Goal: Communication & Community: Answer question/provide support

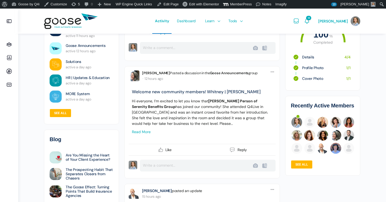
scroll to position [306, 0]
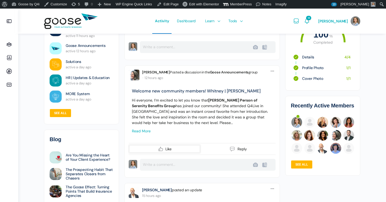
click at [161, 146] on icon at bounding box center [160, 149] width 6 height 6
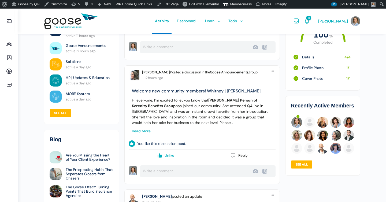
click at [143, 131] on link "Read more" at bounding box center [141, 131] width 19 height 5
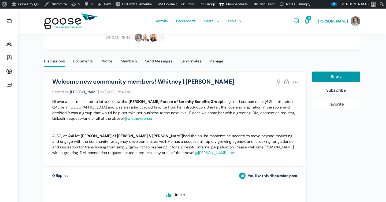
scroll to position [102, 0]
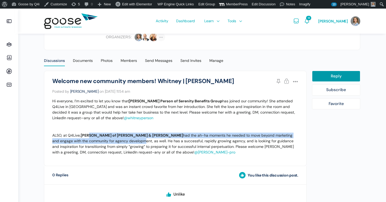
drag, startPoint x: 89, startPoint y: 134, endPoint x: 107, endPoint y: 141, distance: 19.3
click at [107, 141] on p "ALSO, at Q4Live, Craig Gussin of Auerbach & Gussin had the ah-ha moments he nee…" at bounding box center [175, 144] width 246 height 22
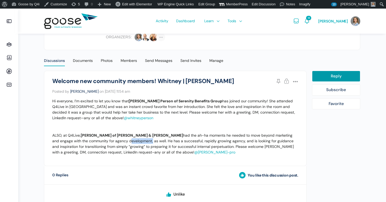
click at [107, 141] on p "ALSO, at Q4Live, Craig Gussin of Auerbach & Gussin had the ah-ha moments he nee…" at bounding box center [175, 144] width 246 height 22
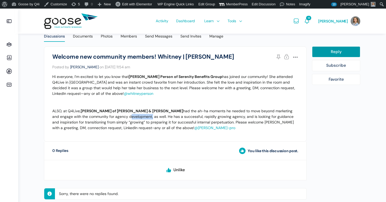
scroll to position [136, 0]
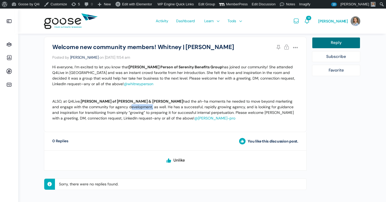
click at [330, 43] on link "Reply" at bounding box center [336, 42] width 48 height 11
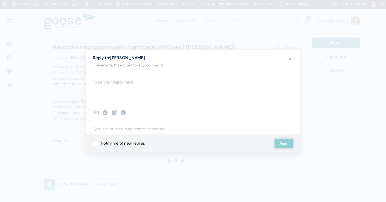
click at [330, 43] on div at bounding box center [193, 101] width 386 height 202
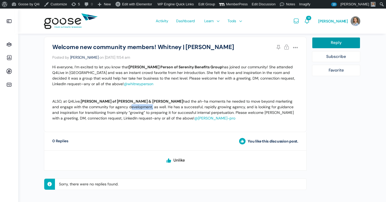
scroll to position [141, 0]
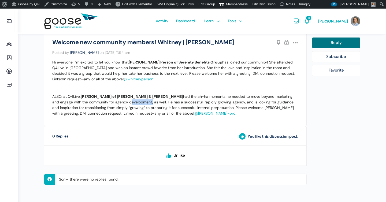
click at [350, 43] on link "Reply" at bounding box center [336, 42] width 48 height 11
select select
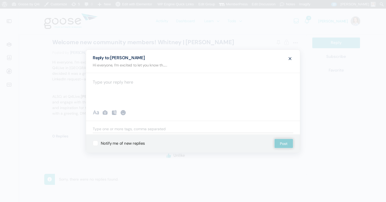
click at [221, 96] on div at bounding box center [193, 89] width 214 height 32
click at [285, 143] on button "Post" at bounding box center [283, 143] width 19 height 10
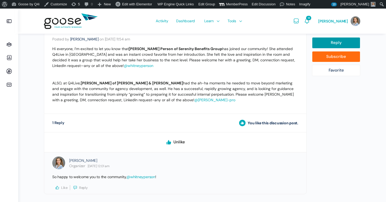
scroll to position [169, 0]
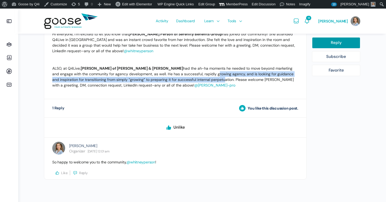
drag, startPoint x: 179, startPoint y: 76, endPoint x: 184, endPoint y: 81, distance: 7.2
click at [184, 81] on p "ALSO, at Q4Live, Craig Gussin of Auerbach & Gussin had the ah-ha moments he nee…" at bounding box center [175, 77] width 246 height 22
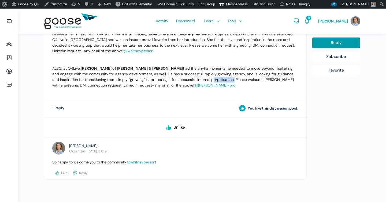
click at [184, 81] on p "ALSO, at Q4Live, Craig Gussin of Auerbach & Gussin had the ah-ha moments he nee…" at bounding box center [175, 77] width 246 height 22
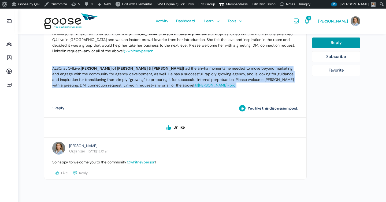
click at [184, 81] on p "ALSO, at Q4Live, Craig Gussin of Auerbach & Gussin had the ah-ha moments he nee…" at bounding box center [175, 77] width 246 height 22
click at [197, 79] on p "ALSO, at Q4Live, Craig Gussin of Auerbach & Gussin had the ah-ha moments he nee…" at bounding box center [175, 77] width 246 height 22
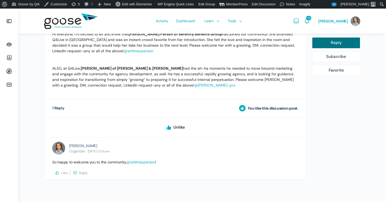
click at [332, 47] on link "Reply" at bounding box center [336, 42] width 48 height 11
select select
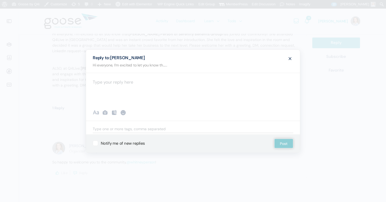
click at [180, 86] on div at bounding box center [193, 89] width 214 height 32
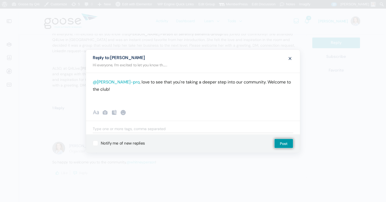
click at [262, 80] on p "@craig-pro , love to see that you're taking a deeper step into our community. W…" at bounding box center [193, 85] width 200 height 14
click at [265, 85] on p "@craig-pro , love to see that you're taking a deeper step into our community. W…" at bounding box center [193, 85] width 200 height 14
click at [243, 82] on p "@craig-pro , love to see that you're taking a deeper step into our community. W…" at bounding box center [193, 85] width 200 height 14
click at [290, 146] on button "Post" at bounding box center [283, 143] width 19 height 10
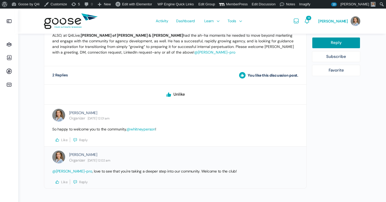
scroll to position [211, 0]
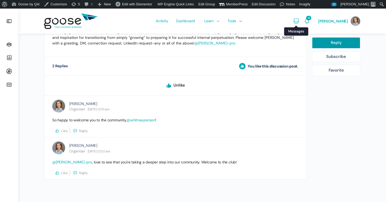
click at [299, 23] on span "Messages" at bounding box center [296, 21] width 6 height 6
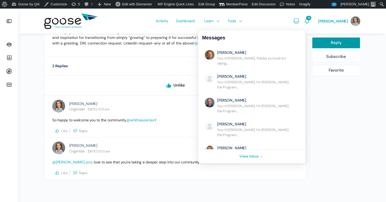
scroll to position [0, 0]
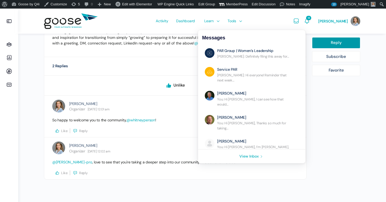
click at [254, 155] on link "View Inbox" at bounding box center [251, 156] width 107 height 14
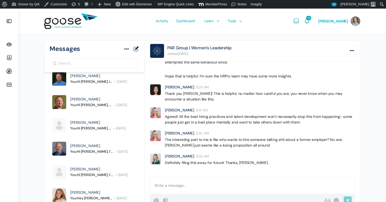
scroll to position [51, 0]
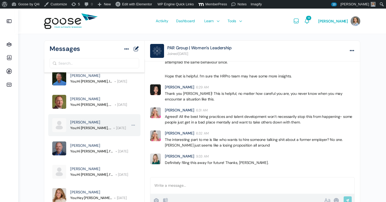
click at [85, 121] on span "[PERSON_NAME]" at bounding box center [85, 122] width 30 height 5
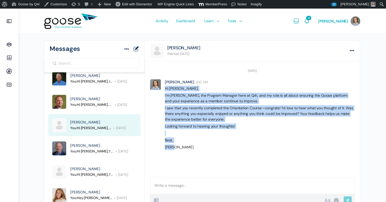
drag, startPoint x: 164, startPoint y: 88, endPoint x: 203, endPoint y: 164, distance: 85.1
click at [203, 164] on ul "Tuesday, May 20 Eliza Leder 8:10 AM Hi Casey, I’m Eliza, the Program Manager he…" at bounding box center [252, 116] width 215 height 111
copy div "Hi Casey, I’m Eliza, the Program Manager here at Q4i, and my role is all about …"
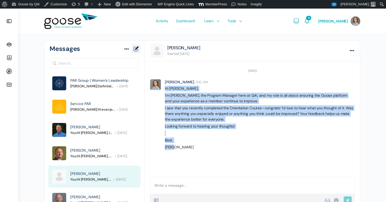
click at [137, 47] on link "New Message" at bounding box center [136, 49] width 6 height 8
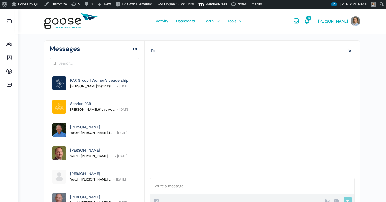
click at [188, 49] on input "search" at bounding box center [251, 52] width 187 height 8
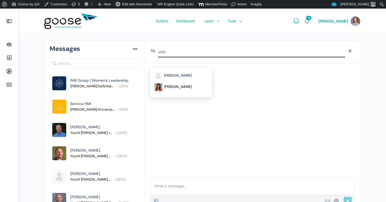
type input "whit"
select select "@whitneyperson"
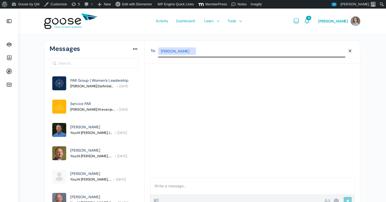
click at [168, 186] on div at bounding box center [252, 186] width 204 height 16
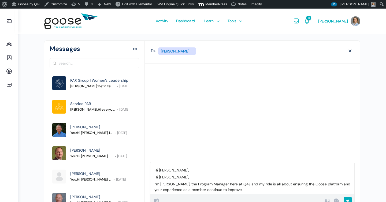
click at [174, 174] on p "Hi Casey," at bounding box center [252, 177] width 196 height 6
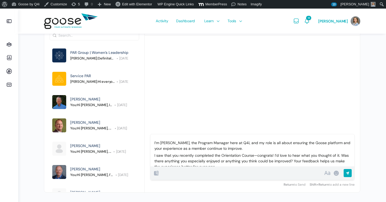
scroll to position [15, 0]
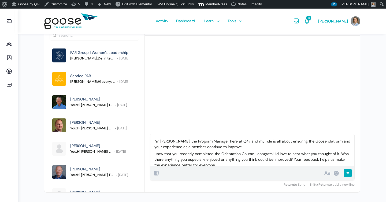
click at [243, 148] on p "I’m Eliza, the Program Manager here at Q4i, and my role is all about ensuring t…" at bounding box center [252, 143] width 196 height 11
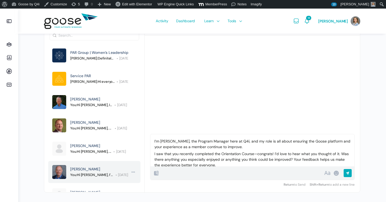
click at [97, 169] on div "[PERSON_NAME]" at bounding box center [99, 169] width 58 height 6
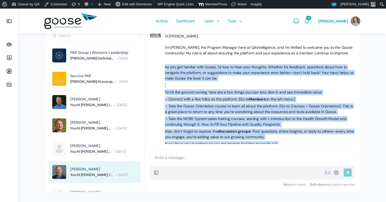
scroll to position [45, 0]
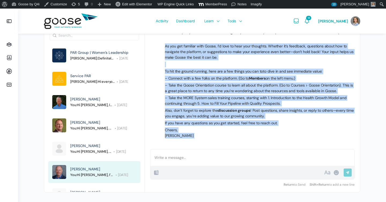
drag, startPoint x: 165, startPoint y: 94, endPoint x: 215, endPoint y: 153, distance: 77.7
click at [215, 153] on div "Eric Thieringer Started April 14 More options Options Mark as unread Archive Re…" at bounding box center [252, 102] width 215 height 179
copy div "As you get familiar with Goose, I’d love to hear your thoughts. Whether it’s fe…"
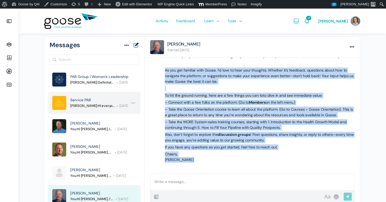
scroll to position [0, 0]
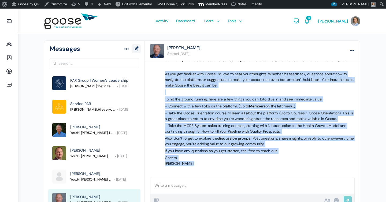
click at [138, 50] on link "New Message" at bounding box center [136, 49] width 6 height 8
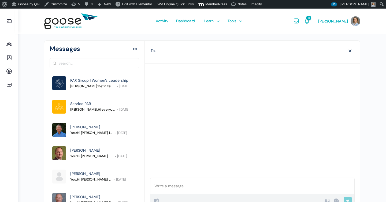
click at [172, 51] on input "search" at bounding box center [251, 52] width 187 height 8
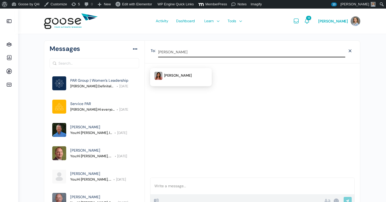
type input "whitney"
select select "@whitneyperson"
click at [163, 182] on div at bounding box center [252, 186] width 204 height 16
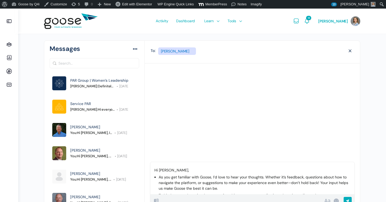
click at [162, 177] on p "As you get familiar with Goose, I’d love to hear your thoughts. Whether it’s fe…" at bounding box center [255, 182] width 192 height 17
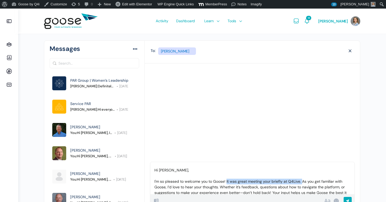
click at [226, 183] on p "Hi Whitney, I'm so pleased to welcome you to Goose! It was great meeting your b…" at bounding box center [252, 184] width 196 height 34
copy p "It was great meeting your briefly at Q4Live."
click at [303, 181] on p "Hi Whitney, It was great meeting your briefly at Q4Live--I'm so pleased to welc…" at bounding box center [252, 184] width 196 height 34
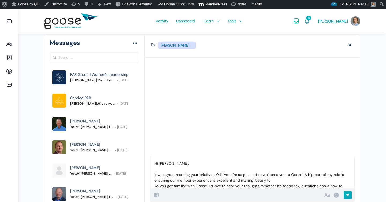
scroll to position [6, 0]
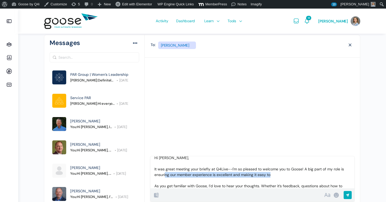
drag, startPoint x: 276, startPoint y: 177, endPoint x: 166, endPoint y: 175, distance: 110.4
click at [166, 176] on p "Hi Whitney, It was great meeting your briefly at Q4Live--I'm so pleased to welc…" at bounding box center [252, 177] width 196 height 45
drag, startPoint x: 172, startPoint y: 176, endPoint x: 212, endPoint y: 174, distance: 39.7
click at [212, 174] on p "Hi Whitney, It was great meeting your briefly at Q4Live--I'm so pleased to welc…" at bounding box center [252, 177] width 196 height 45
click at [192, 175] on p "Hi Whitney, It was great meeting your briefly at Q4Live--I'm so pleased to welc…" at bounding box center [252, 177] width 196 height 45
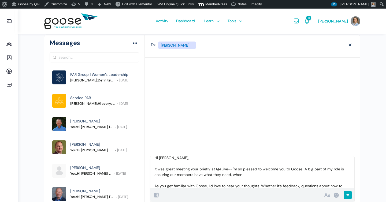
drag, startPoint x: 201, startPoint y: 176, endPoint x: 194, endPoint y: 177, distance: 6.7
click at [194, 177] on p "Hi Whitney, It was great meeting your briefly at Q4Live--I'm so pleased to welc…" at bounding box center [252, 177] width 196 height 45
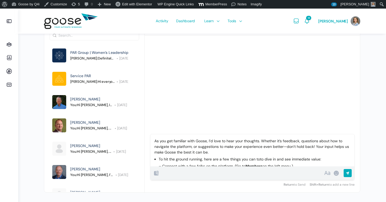
scroll to position [35, 0]
click at [218, 154] on p "Hi Whitney, It was great meeting your briefly at Q4Live--I'm so pleased to welc…" at bounding box center [252, 129] width 196 height 51
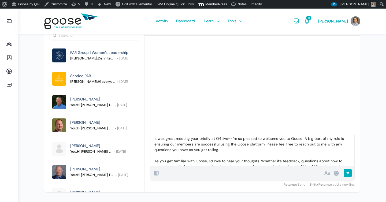
scroll to position [15, 0]
drag, startPoint x: 224, startPoint y: 150, endPoint x: 265, endPoint y: 142, distance: 42.6
click at [265, 142] on p "Hi Whitney, It was great meeting your briefly at Q4Live--I'm so pleased to welc…" at bounding box center [252, 150] width 196 height 51
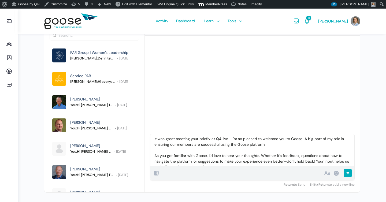
click at [304, 139] on p "Hi Whitney, It was great meeting your briefly at Q4Live--I'm so pleased to welc…" at bounding box center [252, 147] width 196 height 45
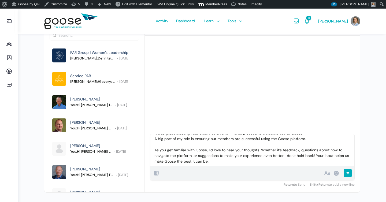
scroll to position [26, 0]
click at [155, 151] on p "Hi Whitney, It was great meeting your briefly at Q4Live--I'm so pleased to welc…" at bounding box center [252, 139] width 196 height 51
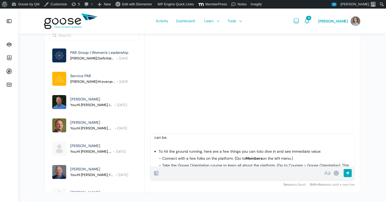
scroll to position [53, 0]
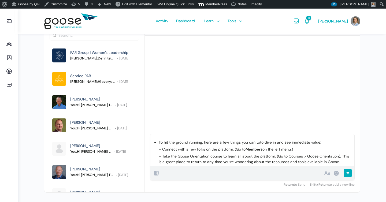
click at [158, 141] on div "Hi Whitney, It was great meeting your briefly at Q4Live--I'm so pleased to welc…" at bounding box center [252, 150] width 204 height 32
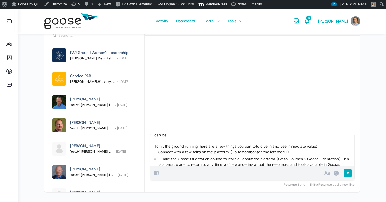
scroll to position [46, 0]
drag, startPoint x: 163, startPoint y: 159, endPoint x: 149, endPoint y: 159, distance: 13.9
click at [149, 159] on form "New Message To: Whitney Person × Whitney Person Hi Whitney, It was great meetin…" at bounding box center [252, 102] width 215 height 179
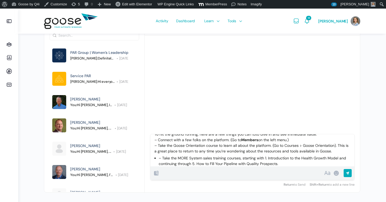
scroll to position [61, 0]
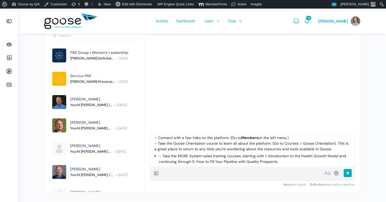
click at [160, 157] on p "– Take the MORE System sales training courses, starting with 1. Introduction to…" at bounding box center [255, 158] width 192 height 11
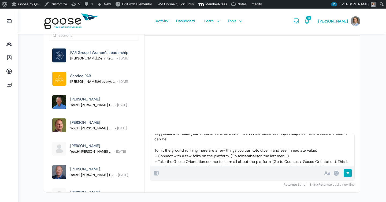
scroll to position [42, 0]
click at [332, 151] on p "Hi Whitney, It was great meeting your briefly at Q4Live--I'm so pleased to welc…" at bounding box center [252, 139] width 196 height 84
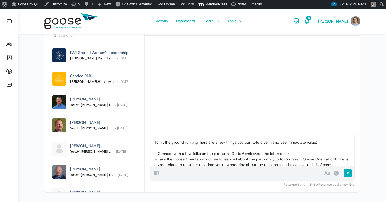
scroll to position [53, 0]
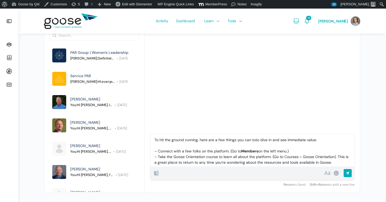
click at [241, 149] on b "Members" at bounding box center [249, 151] width 17 height 5
drag, startPoint x: 205, startPoint y: 157, endPoint x: 173, endPoint y: 156, distance: 31.6
click at [173, 156] on p "Hi Whitney, It was great meeting your briefly at Q4Live--I'm so pleased to welc…" at bounding box center [252, 132] width 196 height 90
click at [271, 157] on p "Hi Whitney, It was great meeting your briefly at Q4Live--I'm so pleased to welc…" at bounding box center [252, 132] width 196 height 90
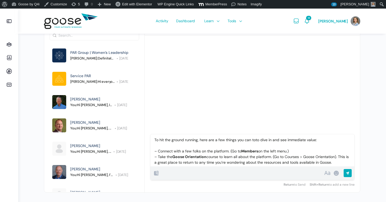
click at [286, 156] on p "Hi Whitney, It was great meeting your briefly at Q4Live--I'm so pleased to welc…" at bounding box center [252, 132] width 196 height 90
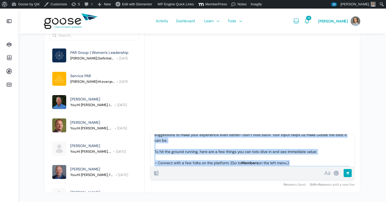
scroll to position [0, 0]
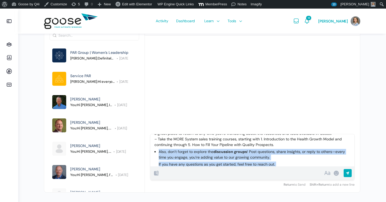
drag, startPoint x: 282, startPoint y: 158, endPoint x: 186, endPoint y: 180, distance: 98.8
click at [186, 180] on div "Hi Whitney, It was great meeting your briefly at Q4Live--I'm so pleased to welc…" at bounding box center [252, 157] width 204 height 46
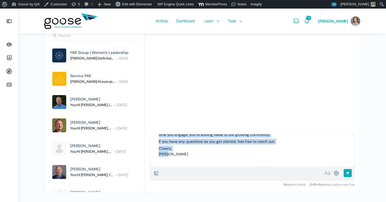
click at [187, 149] on p "Cheers, Eliza" at bounding box center [255, 151] width 192 height 11
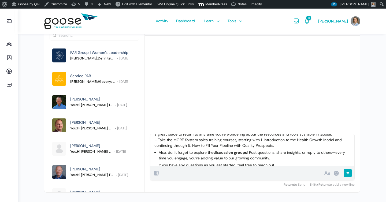
scroll to position [82, 0]
click at [158, 148] on div "Hi Whitney, It was great meeting your briefly at Q4Live--I'm so pleased to welc…" at bounding box center [252, 150] width 204 height 32
click at [158, 149] on div "Hi Whitney, It was great meeting your briefly at Q4Live--I'm so pleased to welc…" at bounding box center [252, 150] width 204 height 32
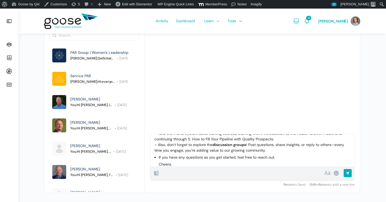
scroll to position [90, 0]
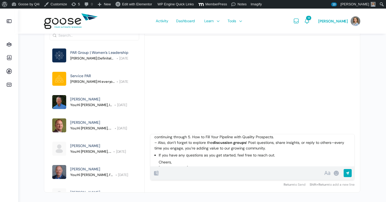
click at [160, 155] on p "If you have any questions as you get started, feel free to reach out." at bounding box center [255, 155] width 192 height 6
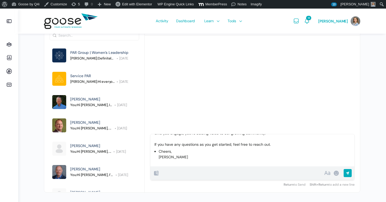
scroll to position [106, 0]
drag, startPoint x: 167, startPoint y: 156, endPoint x: 153, endPoint y: 152, distance: 14.9
click at [153, 152] on div "Hi Whitney, It was great meeting your briefly at Q4Live--I'm so pleased to welc…" at bounding box center [252, 150] width 204 height 32
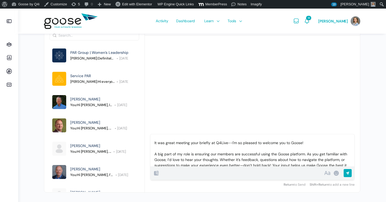
scroll to position [10, 0]
click at [152, 139] on div "Hi Whitney, It was great meeting your briefly at Q4Live--I'm so pleased to welc…" at bounding box center [252, 150] width 204 height 32
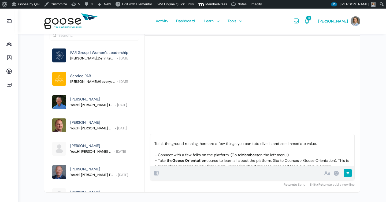
scroll to position [51, 0]
click at [256, 141] on p "Hi Whitney, It was great meeting your briefly at Q4Live--I'm so pleased to welc…" at bounding box center [252, 145] width 196 height 112
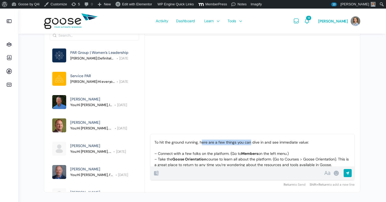
drag, startPoint x: 202, startPoint y: 140, endPoint x: 250, endPoint y: 141, distance: 47.9
click at [250, 141] on p "Hi Whitney, It was great meeting your briefly at Q4Live--I'm so pleased to welc…" at bounding box center [252, 145] width 196 height 112
click at [263, 141] on p "Hi Whitney, It was great meeting your briefly at Q4Live--I'm so pleased to welc…" at bounding box center [252, 145] width 196 height 112
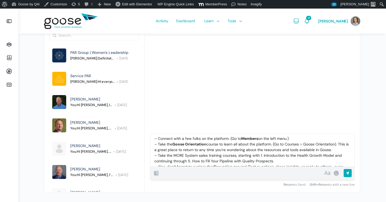
scroll to position [66, 0]
click at [175, 147] on p "Hi Whitney, It was great meeting your briefly at Q4Live--I'm so pleased to welc…" at bounding box center [252, 129] width 196 height 112
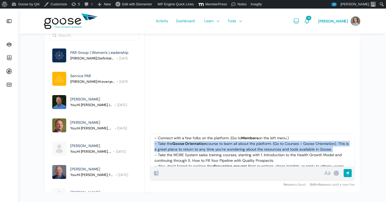
click at [175, 147] on p "Hi Whitney, It was great meeting your briefly at Q4Live--I'm so pleased to welc…" at bounding box center [252, 129] width 196 height 112
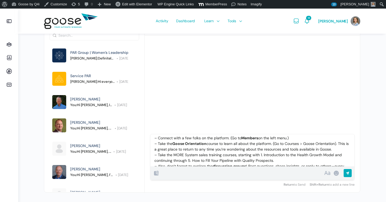
click at [175, 137] on p "Hi Whitney, It was great meeting your briefly at Q4Live--I'm so pleased to welc…" at bounding box center [252, 129] width 196 height 112
copy p "– Connect with a few folks on the platform. (Go to Members on the left menu.)"
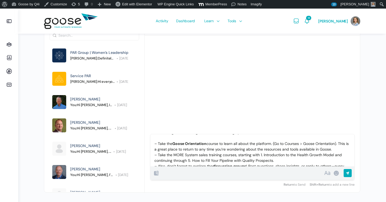
click at [336, 149] on p "Hi Whitney, It was great meeting your briefly at Q4Live--I'm so pleased to welc…" at bounding box center [252, 132] width 196 height 107
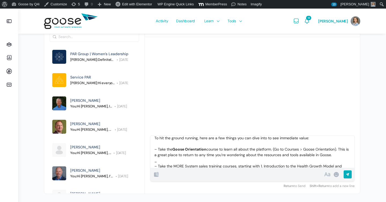
scroll to position [57, 0]
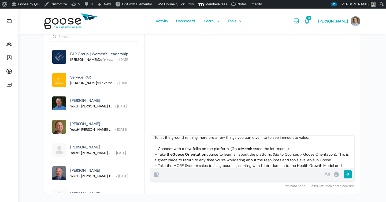
click at [312, 149] on p "Hi Whitney, It was great meeting your briefly at Q4Live--I'm so pleased to welc…" at bounding box center [252, 140] width 196 height 112
copy p "– Connect with a few folks on the platform. (Go to Members on the left menu.)"
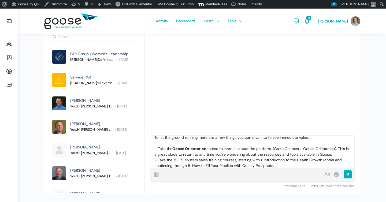
click at [344, 154] on p "Hi Whitney, It was great meeting your briefly at Q4Live--I'm so pleased to welc…" at bounding box center [252, 137] width 196 height 107
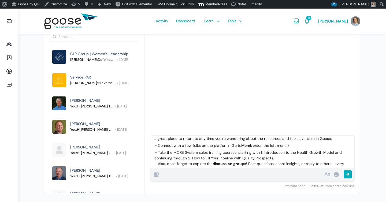
scroll to position [73, 0]
click at [228, 157] on p "– Take the MORE System sales training courses, starting with 1. Introduction to…" at bounding box center [252, 166] width 196 height 34
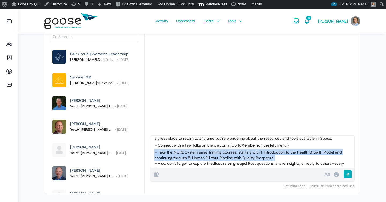
click at [228, 157] on p "– Take the MORE System sales training courses, starting with 1. Introduction to…" at bounding box center [252, 166] width 196 height 34
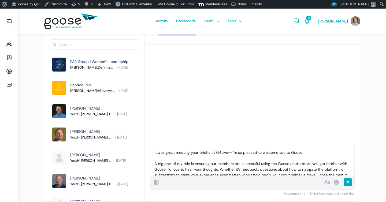
scroll to position [9, 0]
click at [309, 153] on p "Hi Whitney, It was great meeting your briefly at Q4Live--I'm so pleased to welc…" at bounding box center [252, 175] width 196 height 73
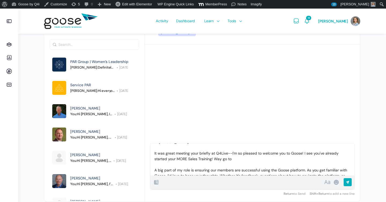
click at [213, 158] on p "Hi Whitney, It was great meeting your briefly at Q4Live--I'm so pleased to welc…" at bounding box center [252, 178] width 196 height 79
click at [305, 152] on p "Hi Whitney, It was great meeting your briefly at Q4Live--I'm so pleased to welc…" at bounding box center [252, 178] width 196 height 79
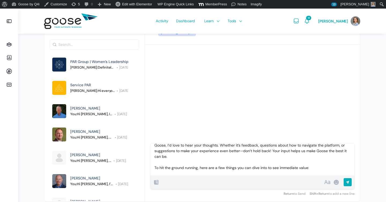
scroll to position [40, 0]
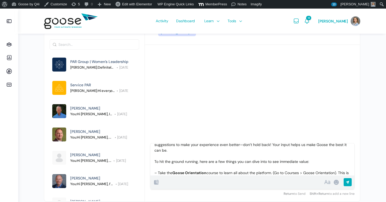
click at [153, 160] on div "Hi Whitney, It was great meeting your briefly at Q4Live--I'm so pleased to welc…" at bounding box center [252, 159] width 204 height 32
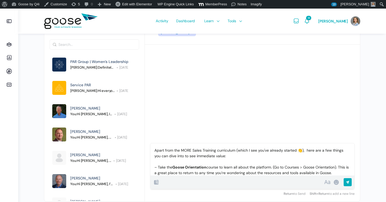
scroll to position [57, 0]
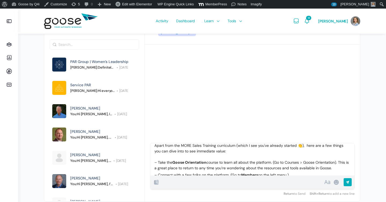
click at [222, 164] on p "Hi Whitney, It was great meeting your briefly at Q4Live--I'm so pleased to welc…" at bounding box center [252, 131] width 196 height 79
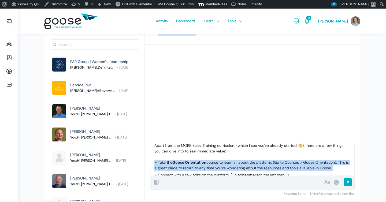
click at [222, 164] on p "Hi Whitney, It was great meeting your briefly at Q4Live--I'm so pleased to welc…" at bounding box center [252, 131] width 196 height 79
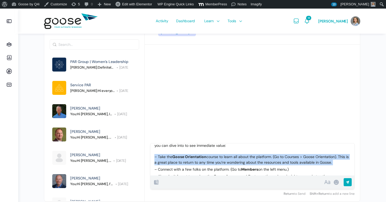
scroll to position [63, 0]
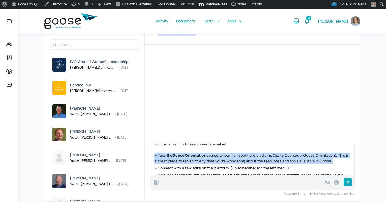
click at [222, 162] on p "Hi Whitney, It was great meeting your briefly at Q4Live--I'm so pleased to welc…" at bounding box center [252, 124] width 196 height 79
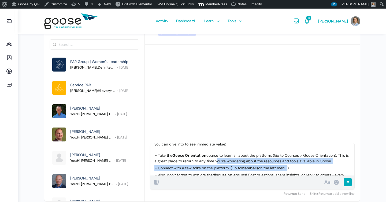
drag, startPoint x: 222, startPoint y: 162, endPoint x: 279, endPoint y: 168, distance: 56.9
click at [279, 168] on div "Hi Whitney, It was great meeting your briefly at Q4Live--I'm so pleased to welc…" at bounding box center [252, 159] width 204 height 32
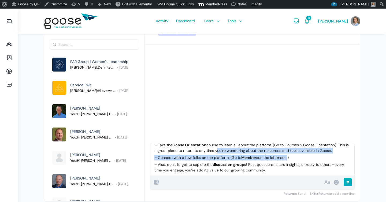
scroll to position [74, 0]
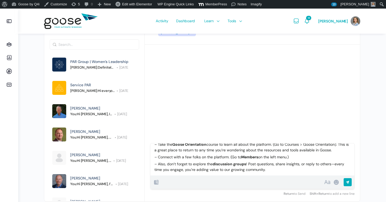
click at [291, 157] on p "– Connect with a few folks on the platform. (Go to Members on the left menu.)" at bounding box center [252, 157] width 196 height 6
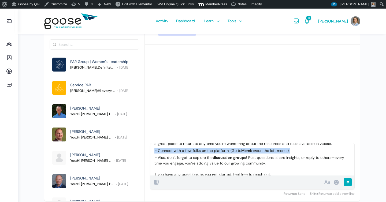
scroll to position [83, 0]
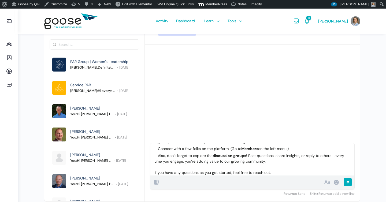
click at [291, 157] on p "– Also, don’t forget to explore the discussion groups ! Post questions, share i…" at bounding box center [252, 164] width 196 height 22
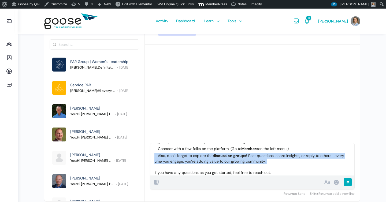
click at [291, 157] on p "– Also, don’t forget to explore the discussion groups ! Post questions, share i…" at bounding box center [252, 164] width 196 height 22
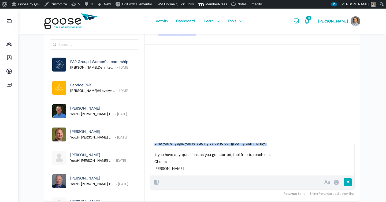
scroll to position [102, 0]
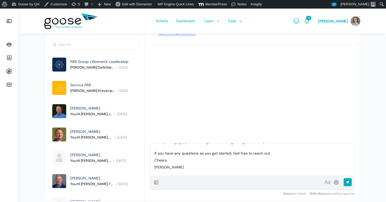
click at [290, 156] on p "– Also, don’t forget to explore the discussion groups ! Post questions, share i…" at bounding box center [252, 145] width 196 height 22
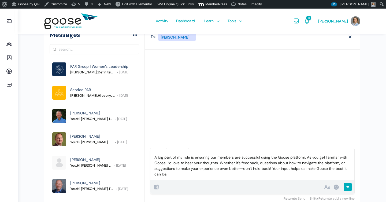
scroll to position [22, 0]
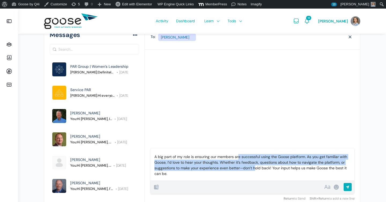
drag, startPoint x: 238, startPoint y: 157, endPoint x: 256, endPoint y: 167, distance: 20.0
click at [256, 167] on p "Hi Whitney, It was great meeting your briefly at Q4Live--I'm so pleased to welc…" at bounding box center [252, 171] width 196 height 79
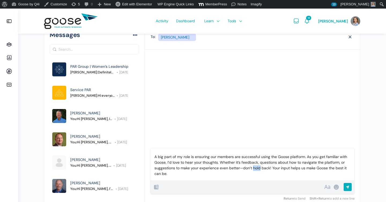
click at [256, 167] on p "Hi Whitney, It was great meeting your briefly at Q4Live--I'm so pleased to welc…" at bounding box center [252, 171] width 196 height 79
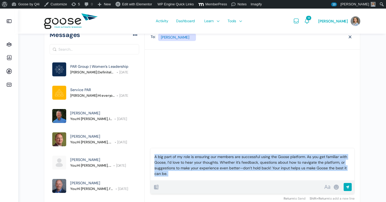
click at [256, 167] on p "Hi Whitney, It was great meeting your briefly at Q4Live--I'm so pleased to welc…" at bounding box center [252, 171] width 196 height 79
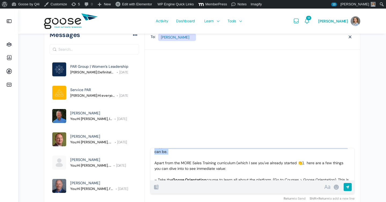
scroll to position [44, 0]
click at [298, 163] on p "Hi Whitney, It was great meeting your briefly at Q4Live--I'm so pleased to welc…" at bounding box center [252, 148] width 196 height 79
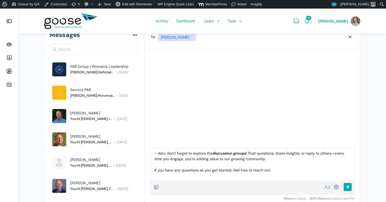
scroll to position [87, 0]
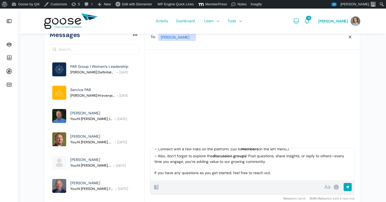
click at [285, 159] on p "– Also, don’t forget to explore the discussion groups ! Post questions, share i…" at bounding box center [252, 164] width 196 height 22
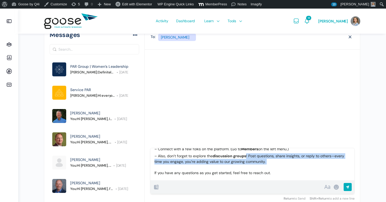
click at [285, 159] on p "– Also, don’t forget to explore the discussion groups ! Post questions, share i…" at bounding box center [252, 164] width 196 height 22
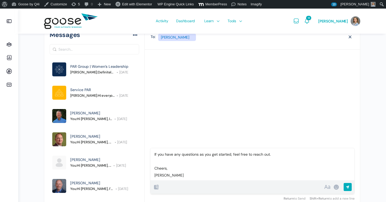
scroll to position [109, 0]
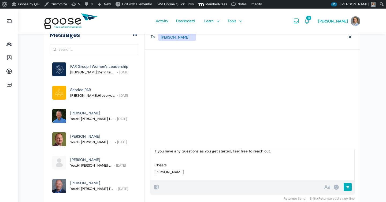
click at [347, 186] on input "Send" at bounding box center [361, 188] width 37 height 11
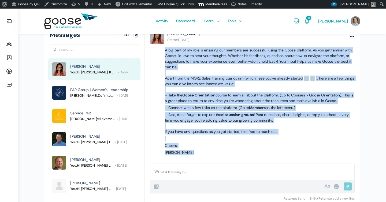
scroll to position [50, 0]
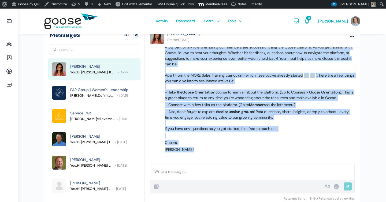
drag, startPoint x: 165, startPoint y: 88, endPoint x: 203, endPoint y: 164, distance: 85.6
click at [203, 164] on div "Whitney Person Started today More options Options Mark as unread Archive Report…" at bounding box center [252, 116] width 215 height 179
copy div "A big part of my role is ensuring our members are successful using the Goose pl…"
click at [137, 34] on link "New Message" at bounding box center [136, 35] width 6 height 8
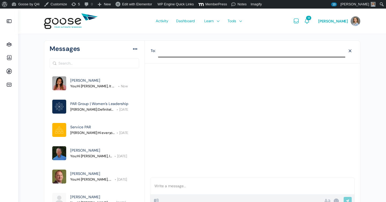
click at [168, 52] on input "search" at bounding box center [251, 52] width 187 height 8
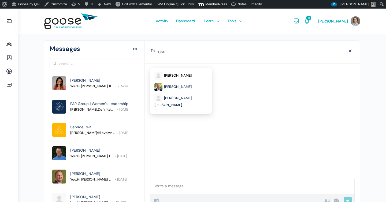
type input "Crai"
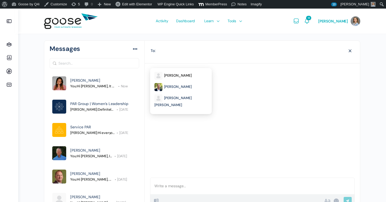
select select "@[PERSON_NAME]"
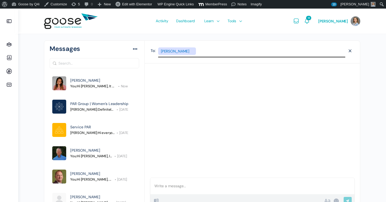
click at [162, 183] on div at bounding box center [252, 186] width 204 height 16
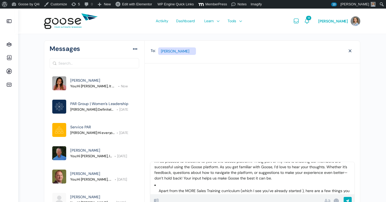
scroll to position [25, 0]
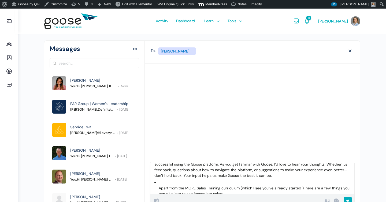
click at [163, 179] on div "Hi Craig, I'm so pleased to welcome to you to the Goose platform! A big part of…" at bounding box center [252, 178] width 204 height 32
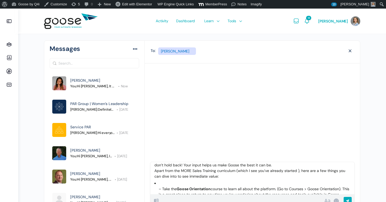
scroll to position [37, 0]
click at [166, 181] on p "– Take the Goose Orientation course to learn all about the platform. (Go to Cou…" at bounding box center [255, 188] width 192 height 17
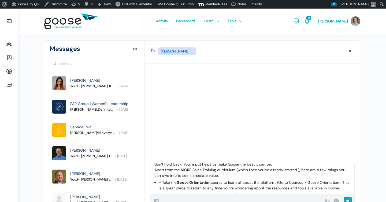
click at [162, 182] on p "– Take the Goose Orientation course to learn all about the platform. (Go to Cou…" at bounding box center [255, 185] width 192 height 11
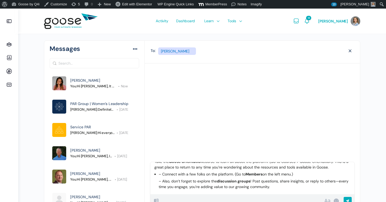
scroll to position [62, 0]
click at [162, 172] on p "– Connect with a few folks on the platform. (Go to Members on the left menu.)" at bounding box center [255, 174] width 192 height 6
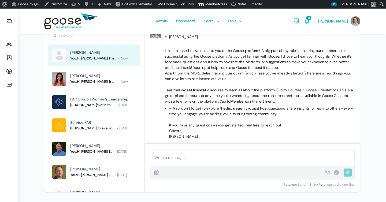
scroll to position [29, 0]
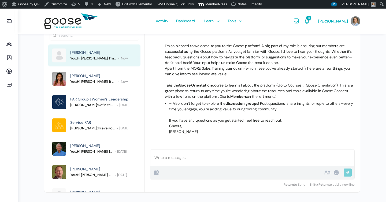
click at [234, 130] on p "[PERSON_NAME]" at bounding box center [261, 132] width 185 height 6
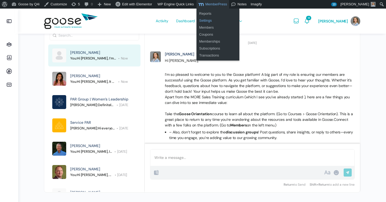
click at [208, 22] on link "Settings" at bounding box center [217, 20] width 43 height 7
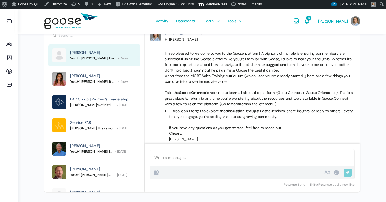
scroll to position [29, 0]
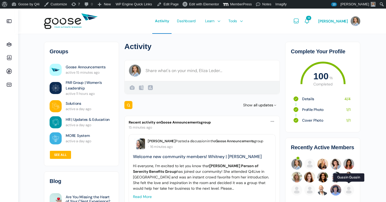
click at [349, 192] on img at bounding box center [348, 190] width 11 height 11
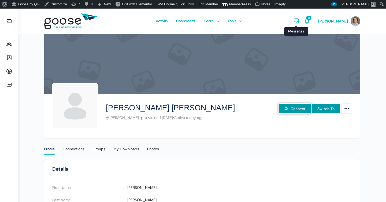
click at [299, 21] on icon "Messages" at bounding box center [296, 21] width 6 height 6
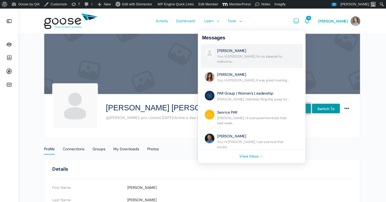
click at [278, 51] on link "No Subject" at bounding box center [254, 56] width 75 height 16
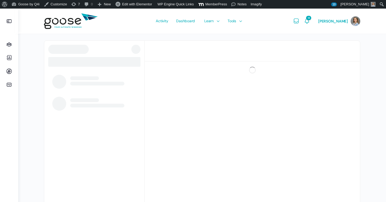
scroll to position [29, 0]
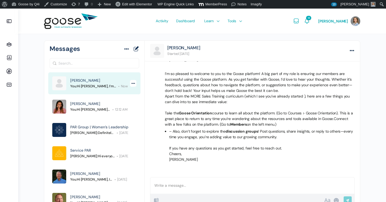
click at [132, 82] on icon at bounding box center [133, 83] width 4 height 5
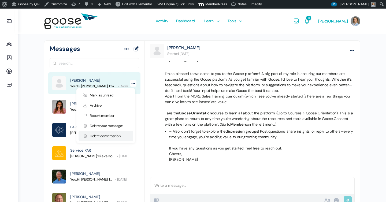
click at [109, 136] on link "Delete conversation" at bounding box center [105, 136] width 55 height 10
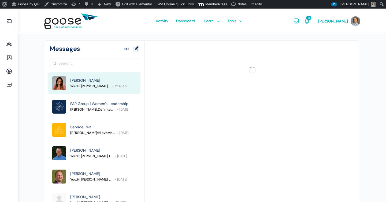
scroll to position [50, 0]
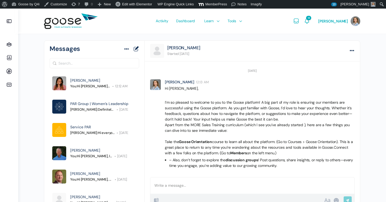
scroll to position [29, 0]
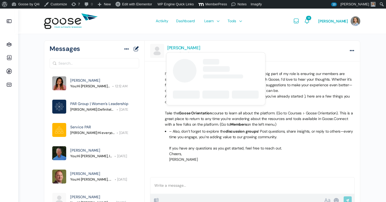
click at [177, 48] on link "[PERSON_NAME]" at bounding box center [183, 48] width 33 height 6
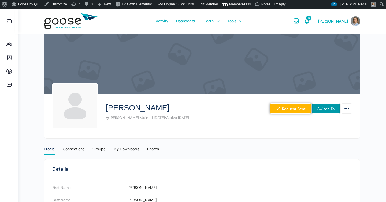
click at [319, 110] on link "Switch To" at bounding box center [326, 108] width 28 height 10
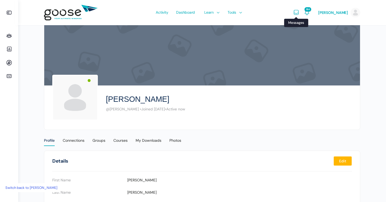
click at [299, 12] on icon "Messages" at bounding box center [296, 12] width 6 height 6
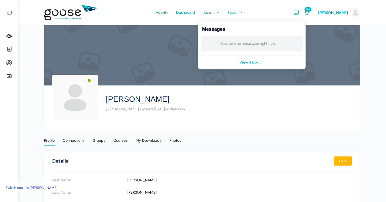
click at [258, 62] on link "View Inbox" at bounding box center [251, 62] width 107 height 14
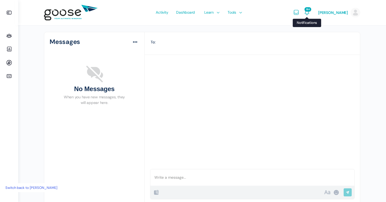
click at [311, 9] on span "194" at bounding box center [307, 9] width 7 height 4
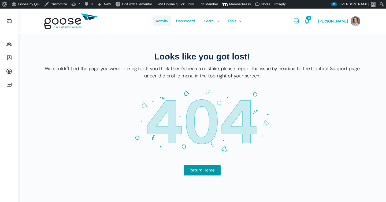
click at [160, 22] on link "Activity" at bounding box center [162, 21] width 18 height 25
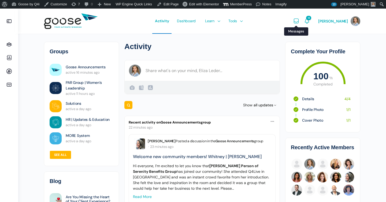
click at [299, 22] on icon "Messages" at bounding box center [296, 21] width 6 height 6
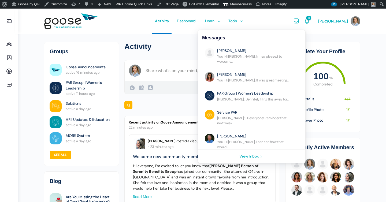
click at [263, 156] on link "View Inbox" at bounding box center [251, 156] width 107 height 14
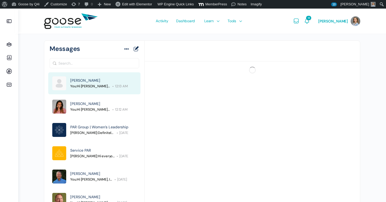
scroll to position [29, 0]
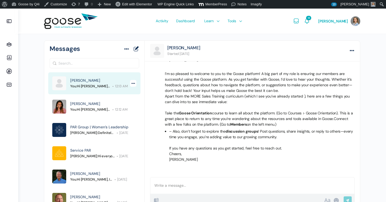
click at [135, 82] on icon at bounding box center [133, 83] width 4 height 5
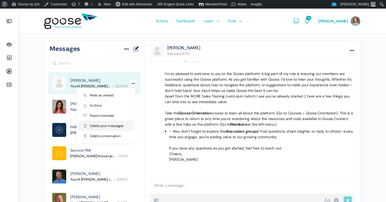
click at [122, 129] on link "Delete your messages" at bounding box center [105, 126] width 55 height 10
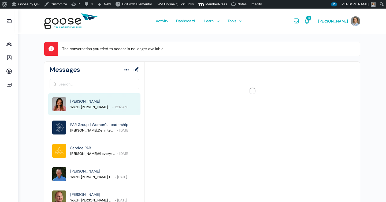
scroll to position [50, 0]
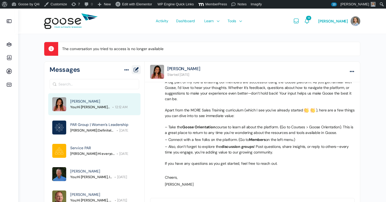
click at [137, 70] on link "New Message" at bounding box center [136, 70] width 6 height 8
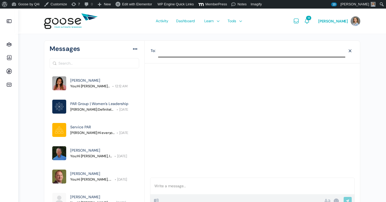
click at [177, 49] on input "search" at bounding box center [251, 52] width 187 height 8
type input "C"
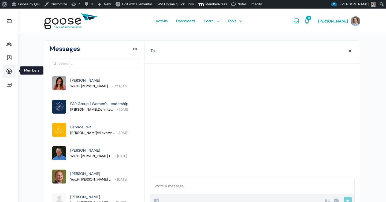
click at [12, 74] on icon at bounding box center [9, 71] width 13 height 6
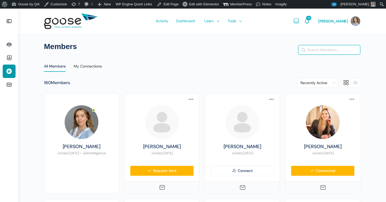
click at [327, 51] on input "Search Members…" at bounding box center [328, 49] width 61 height 9
type input "c"
click at [153, 133] on img at bounding box center [162, 122] width 34 height 34
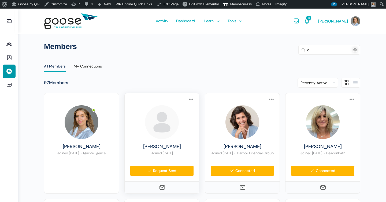
click at [153, 133] on img at bounding box center [162, 122] width 34 height 34
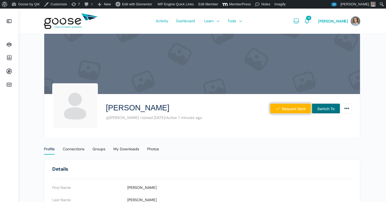
click at [334, 109] on link "Switch To" at bounding box center [326, 108] width 28 height 10
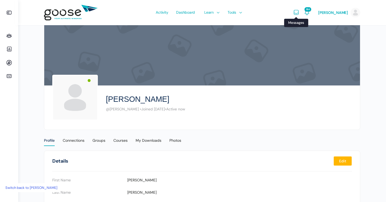
click at [299, 11] on icon "Messages" at bounding box center [296, 12] width 6 height 6
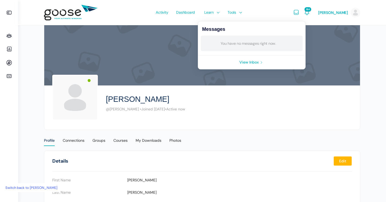
click at [260, 64] on link "View Inbox" at bounding box center [251, 62] width 107 height 14
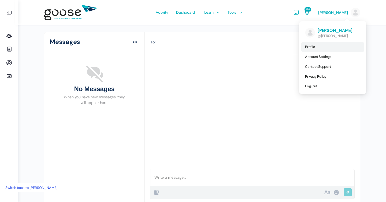
click at [311, 45] on span "Profile" at bounding box center [310, 46] width 10 height 5
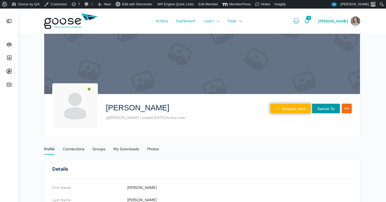
click at [347, 106] on icon "More Options" at bounding box center [347, 109] width 6 height 10
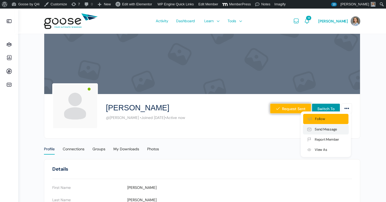
click at [335, 129] on link "Send Message" at bounding box center [326, 129] width 46 height 10
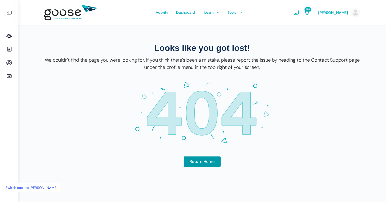
click at [40, 185] on link "Switch back to [PERSON_NAME]" at bounding box center [31, 187] width 57 height 9
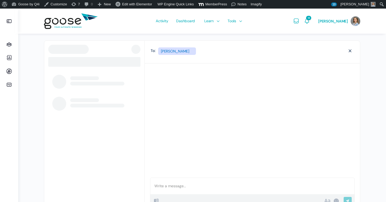
scroll to position [0, 0]
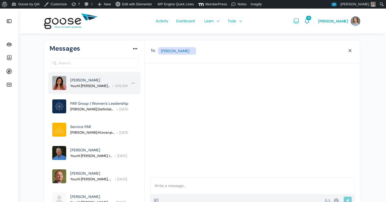
click at [101, 88] on span "You: Hi Whitney, It was great meeting your briefly at […]" at bounding box center [90, 85] width 40 height 5
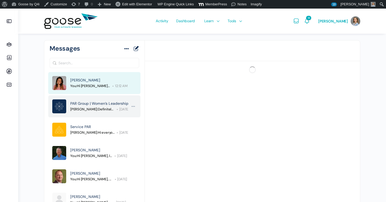
scroll to position [50, 0]
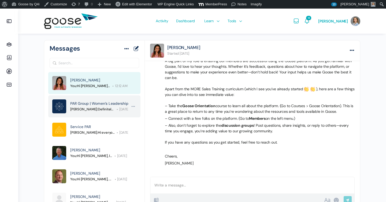
click at [100, 110] on span "Taylor Morales: Definitely filing this away for future! Thanks, Chelsea." at bounding box center [92, 109] width 45 height 5
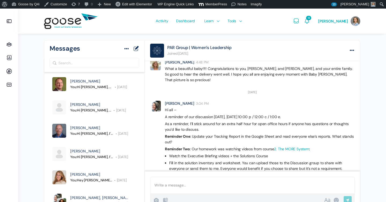
scroll to position [98, 0]
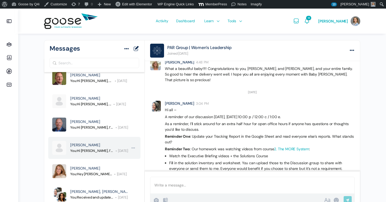
click at [97, 147] on span "[PERSON_NAME]" at bounding box center [85, 144] width 30 height 5
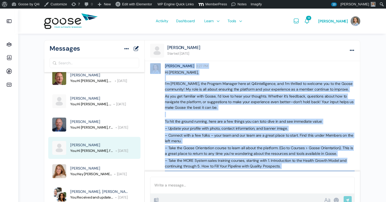
scroll to position [9, 0]
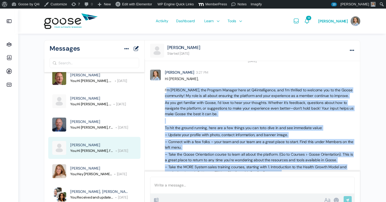
drag, startPoint x: 185, startPoint y: 160, endPoint x: 166, endPoint y: 89, distance: 73.5
click at [166, 89] on div "Hi Charles, I’m Eliza, the Program Manager here at Q4intelligence, and I’m thri…" at bounding box center [260, 145] width 190 height 138
click at [163, 89] on div "Eliza Leder 3:27 PM Hi Charles, I’m Eliza, the Program Manager here at Q4intell…" at bounding box center [252, 142] width 204 height 145
copy div "I’m Eliza, the Program Manager here at Q4intelligence, and I’m thrilled to welc…"
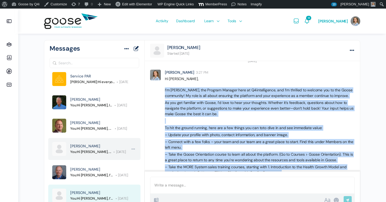
scroll to position [0, 0]
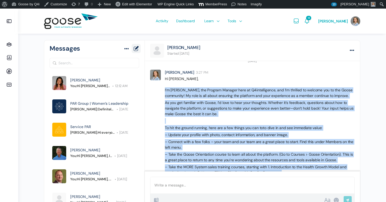
click at [135, 48] on link "New Message" at bounding box center [136, 49] width 6 height 8
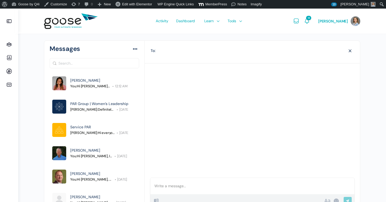
click at [172, 185] on div at bounding box center [252, 186] width 204 height 16
paste div
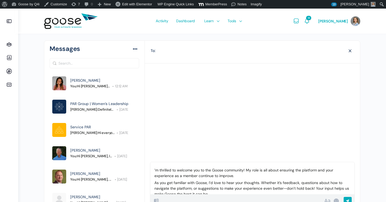
click at [153, 169] on div "’m thrilled to welcome you to the Goose community! My role is all about ensurin…" at bounding box center [252, 178] width 204 height 32
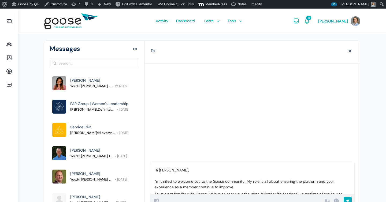
click at [239, 184] on p "Hi Craig, I’m thrilled to welcome you to the Goose community! My role is all ab…" at bounding box center [252, 178] width 196 height 22
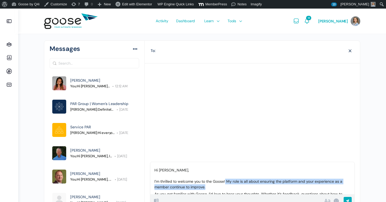
drag, startPoint x: 226, startPoint y: 181, endPoint x: 228, endPoint y: 186, distance: 4.9
click at [228, 186] on p "Hi Craig, I’m thrilled to welcome you to the Goose! My role is all about ensuri…" at bounding box center [252, 178] width 196 height 22
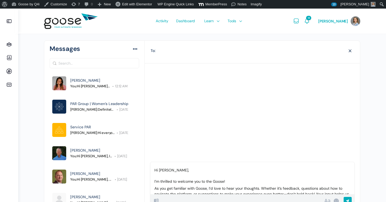
click at [159, 182] on p "Hi Craig, I’m thrilled to welcome you to the Goose!" at bounding box center [252, 175] width 196 height 17
click at [241, 183] on p "Hi Craig, I’m so thrilled to welcome you to the Goose!" at bounding box center [252, 175] width 196 height 17
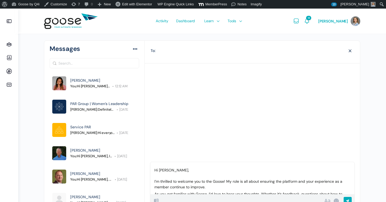
click at [210, 181] on p "Hi Craig, I’m thrilled to welcome you to the Goose! My role is all about ensuri…" at bounding box center [252, 178] width 196 height 22
click at [221, 180] on p "Hi Craig, I’m thrilled to welcome you to Goose! My role is all about ensuring t…" at bounding box center [252, 178] width 196 height 22
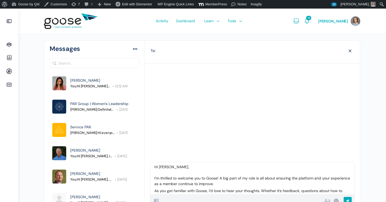
click at [250, 183] on p "Hi Craig, I’m thrilled to welcome you to Goose! A big part of my role is all ab…" at bounding box center [252, 175] width 196 height 22
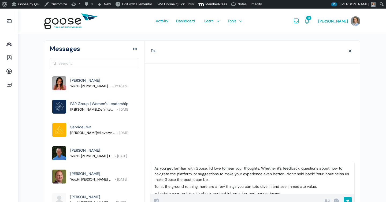
scroll to position [35, 0]
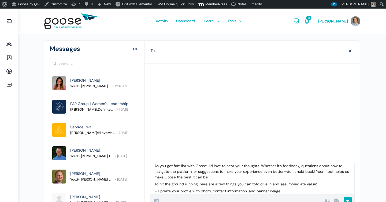
click at [242, 188] on div "Hi Craig, I’m thrilled to welcome you to Goose! A big part of my role is all ab…" at bounding box center [252, 178] width 204 height 32
click at [245, 182] on p "To hit the ground running, here are a few things you can toto dive in and see i…" at bounding box center [252, 184] width 196 height 6
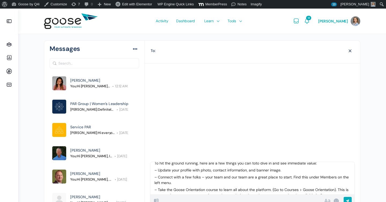
scroll to position [65, 0]
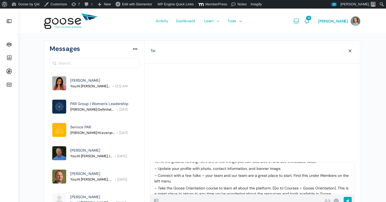
click at [182, 168] on p "– Update your profile with photo, contact information, and banner image." at bounding box center [252, 169] width 196 height 6
click at [160, 166] on p "– Update your profile with photo, contact information, and banner image." at bounding box center [252, 169] width 196 height 6
click at [237, 177] on p "– Connect with a few folks – your team and our team are a great place to start.…" at bounding box center [252, 178] width 196 height 11
click at [189, 176] on p "– Connect with a few folks – your team and our team are a great place to start.…" at bounding box center [252, 178] width 196 height 11
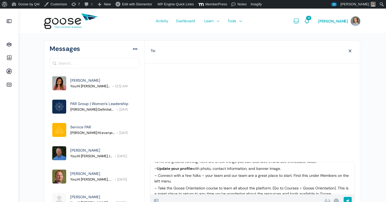
click at [198, 176] on p "– Connect with a few folks – your team and our team are a great place to start.…" at bounding box center [252, 178] width 196 height 11
click at [168, 176] on p "– Connect with a few folks – your team and our team are a great place to start.…" at bounding box center [252, 178] width 196 height 11
click at [323, 175] on p "– Connect with a few folks – your team and our team are a great place to start.…" at bounding box center [252, 178] width 196 height 11
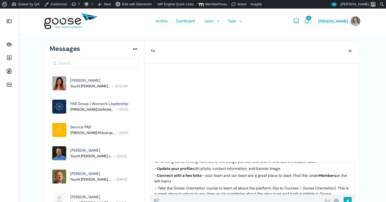
click at [266, 184] on div "Hi Craig, I’m thrilled to welcome you to Goose! A big part of my role is all ab…" at bounding box center [252, 178] width 204 height 32
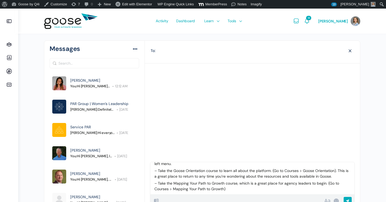
scroll to position [82, 0]
click at [180, 168] on p "– Take the Goose Orientation course to learn all about the platform. (Go to Cou…" at bounding box center [252, 172] width 196 height 11
click at [195, 168] on p "– Take the Goose Orientation course to learn all about the platform. (Go to Cou…" at bounding box center [252, 172] width 196 height 11
click at [180, 182] on p "– Take the Mapping Your Path to Growth course, which is a great place for agenc…" at bounding box center [252, 185] width 196 height 11
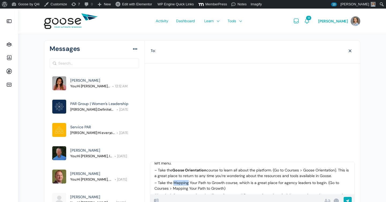
click at [180, 182] on p "– Take the Mapping Your Path to Growth course, which is a great place for agenc…" at bounding box center [252, 185] width 196 height 11
click at [222, 183] on p "– Take the Mapping Your Path to Growth course, which is a great place for agenc…" at bounding box center [252, 185] width 196 height 11
click at [236, 183] on p "– Take the Mapping Your Path to Growth course, which is a great place for agenc…" at bounding box center [252, 185] width 196 height 11
click at [235, 183] on p "– Take the Mapping Your Path to Growth course, which is a great place for agenc…" at bounding box center [252, 185] width 196 height 11
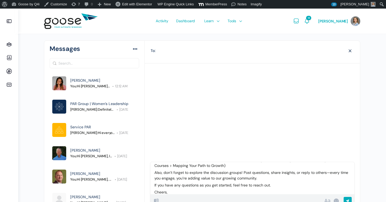
scroll to position [108, 0]
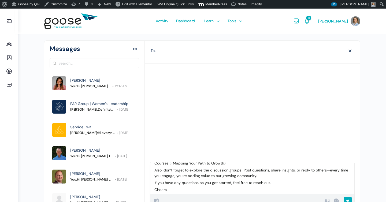
click at [156, 170] on p "Also, don’t forget to explore the discussion groups! Post questions, share insi…" at bounding box center [252, 172] width 196 height 11
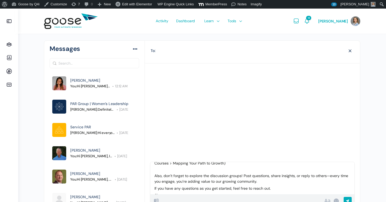
click at [279, 180] on p "Also, don’t forget to explore the discussion groups! Post questions, share insi…" at bounding box center [252, 175] width 196 height 17
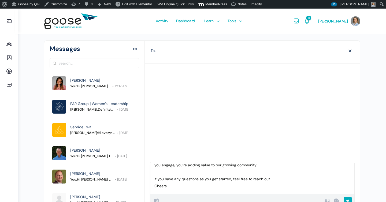
click at [267, 179] on p "If you have any questions as you get started, feel free to reach out." at bounding box center [252, 179] width 196 height 6
click at [273, 179] on p "If you have any questions as you get started, feel free to reach out." at bounding box center [252, 179] width 196 height 6
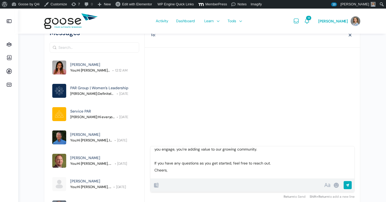
scroll to position [16, 0]
click at [263, 171] on p "Cheers," at bounding box center [252, 170] width 196 height 6
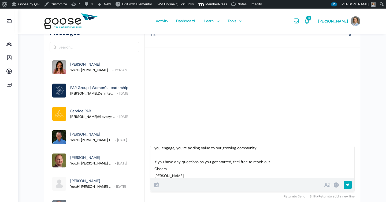
click at [155, 159] on p "If you have any questions as you get started, feel free to reach out." at bounding box center [252, 162] width 196 height 6
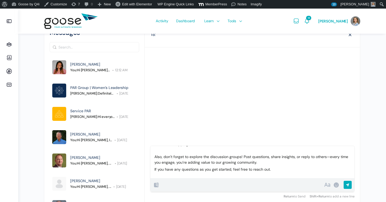
scroll to position [110, 0]
click at [167, 163] on p "Also, don’t forget to explore the discussion groups! Post questions, share insi…" at bounding box center [252, 157] width 196 height 17
click at [153, 168] on div "Hi Craig, I’m thrilled to welcome you to Goose! A big part of my role is all ab…" at bounding box center [252, 162] width 204 height 32
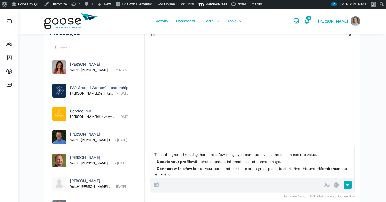
scroll to position [44, 0]
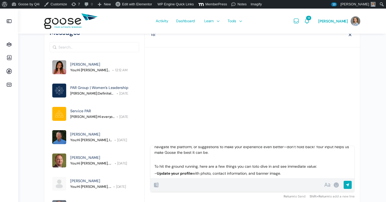
click at [322, 168] on p "To hit the ground running, here are a few things you can toto dive in and see i…" at bounding box center [252, 167] width 196 height 6
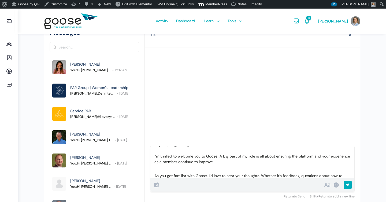
scroll to position [0, 0]
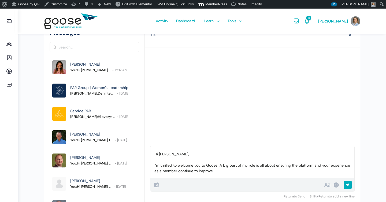
click at [265, 33] on div "Activity Dashboard Learn Courses Map Your Growth Marketing Hub Sales Hub Servic…" at bounding box center [198, 21] width 185 height 25
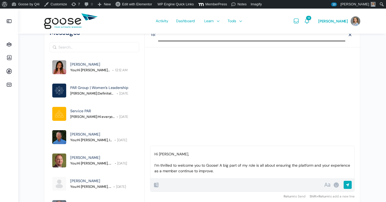
click at [265, 35] on input "search" at bounding box center [251, 36] width 187 height 8
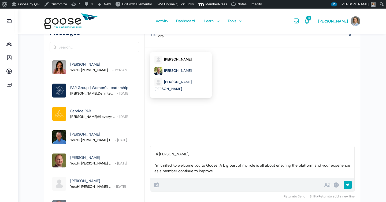
type input "cra"
select select "@Craig"
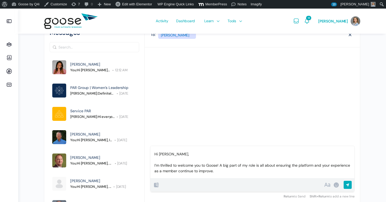
click at [349, 188] on input "Send" at bounding box center [361, 186] width 37 height 11
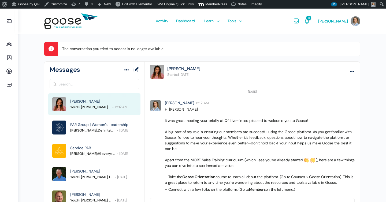
scroll to position [50, 0]
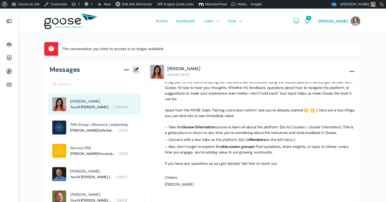
click at [137, 69] on link "New Message" at bounding box center [136, 70] width 6 height 8
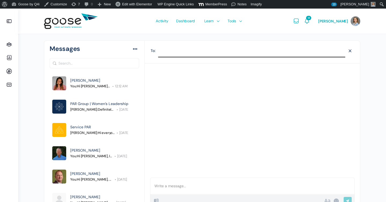
click at [187, 50] on input "search" at bounding box center [251, 52] width 187 height 8
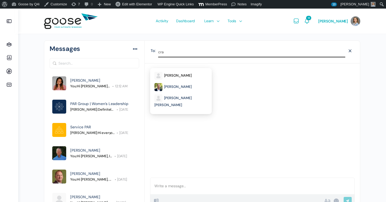
type input "cra"
select select "@[PERSON_NAME]"
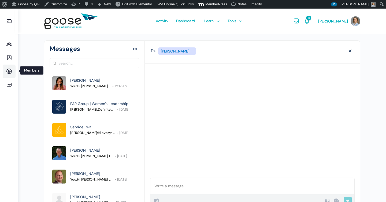
click at [10, 74] on link "Members" at bounding box center [9, 71] width 13 height 13
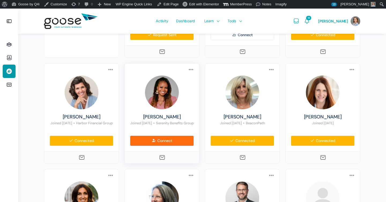
click at [185, 144] on link "Connect" at bounding box center [162, 141] width 64 height 10
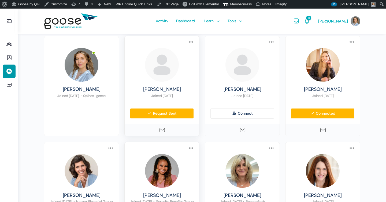
scroll to position [54, 0]
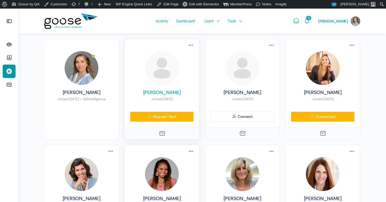
click at [170, 93] on link "[PERSON_NAME]" at bounding box center [162, 93] width 64 height 6
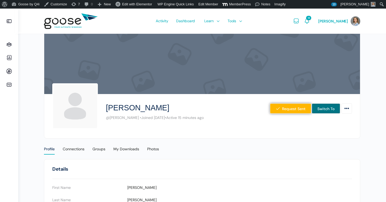
click at [329, 110] on link "Switch To" at bounding box center [326, 108] width 28 height 10
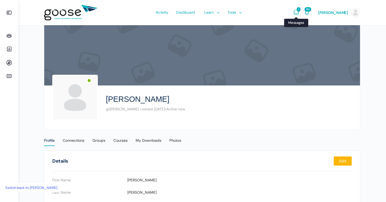
click at [299, 12] on icon "Messages" at bounding box center [296, 12] width 6 height 6
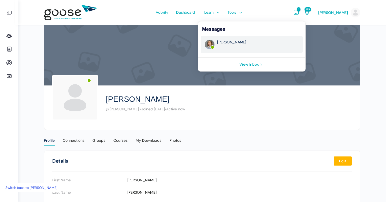
click at [237, 41] on link at bounding box center [254, 43] width 75 height 6
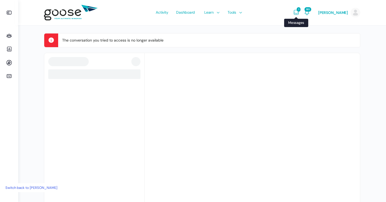
click at [299, 13] on icon "Messages" at bounding box center [296, 12] width 6 height 6
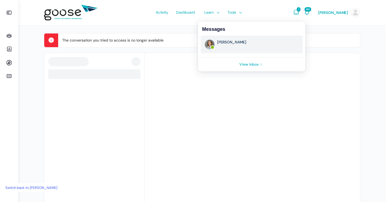
click at [238, 47] on link at bounding box center [252, 45] width 102 height 18
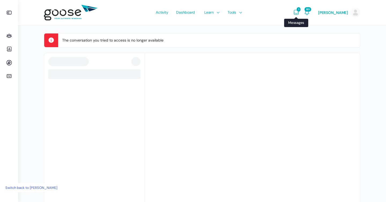
click at [299, 15] on icon "Messages" at bounding box center [296, 12] width 6 height 6
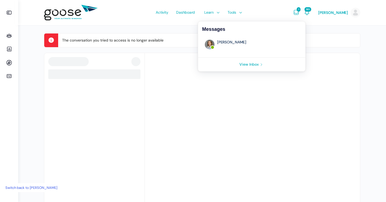
click at [300, 7] on span "1" at bounding box center [299, 9] width 4 height 4
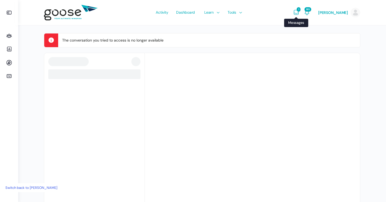
click at [300, 7] on span "1" at bounding box center [299, 9] width 4 height 4
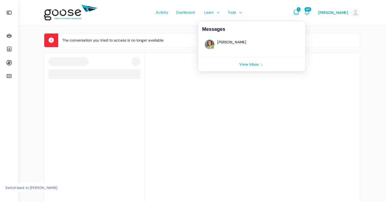
click at [256, 63] on link "View Inbox" at bounding box center [251, 65] width 107 height 14
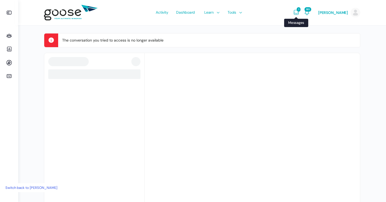
click at [299, 12] on icon "Messages" at bounding box center [296, 12] width 6 height 6
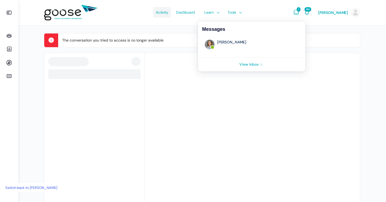
click at [168, 16] on span "Activity" at bounding box center [162, 12] width 12 height 25
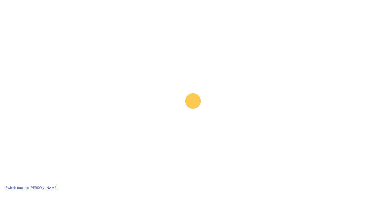
click at [42, 191] on link "Switch back to Eliza Leder" at bounding box center [31, 187] width 57 height 9
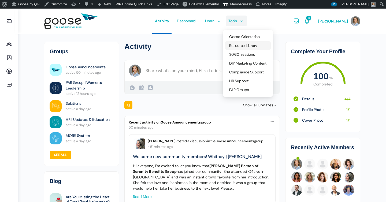
click at [246, 47] on span "Resource Library" at bounding box center [243, 45] width 28 height 5
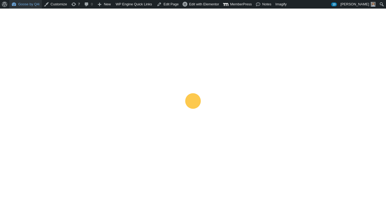
click at [22, 3] on link "Goose by Q4i" at bounding box center [25, 4] width 32 height 9
